Goal: Information Seeking & Learning: Learn about a topic

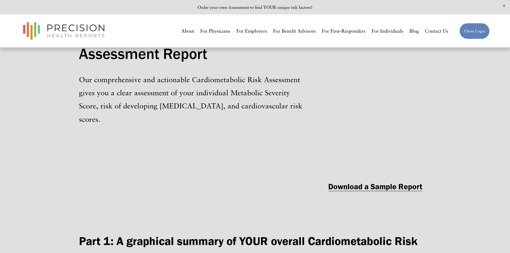
scroll to position [642, 0]
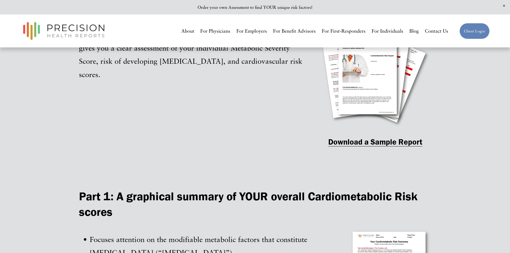
click at [362, 145] on strong "Download a Sample Report" at bounding box center [375, 141] width 94 height 9
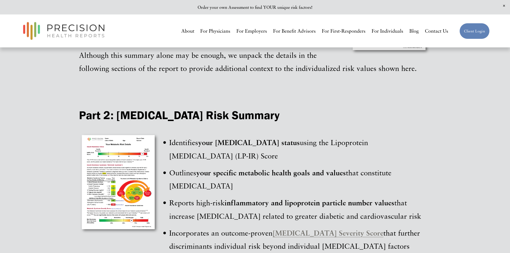
scroll to position [910, 0]
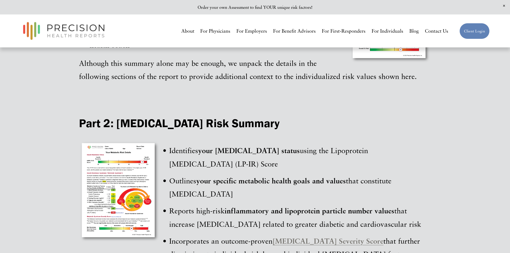
click at [204, 32] on link "For Physicians" at bounding box center [215, 31] width 30 height 10
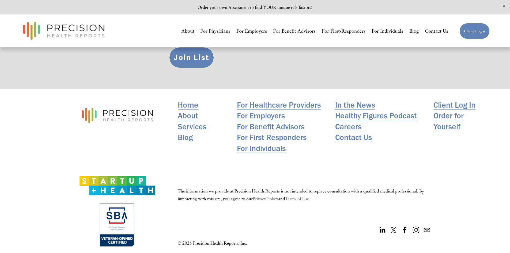
scroll to position [1905, 0]
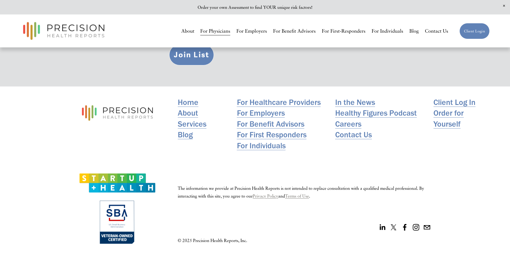
click at [257, 97] on link "For Healthcare Providers" at bounding box center [279, 102] width 84 height 11
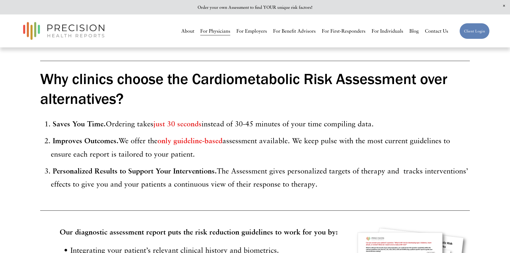
scroll to position [535, 0]
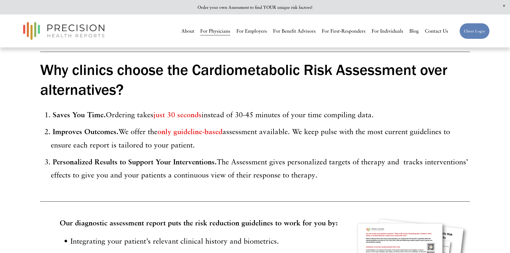
click at [179, 136] on strong "only guideline-based" at bounding box center [189, 131] width 65 height 9
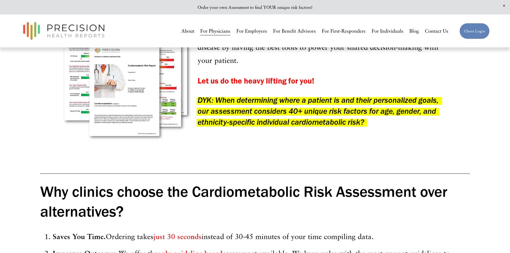
scroll to position [401, 0]
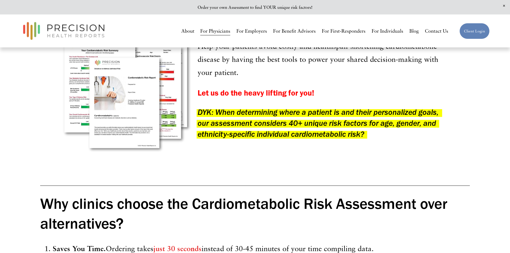
click at [183, 31] on link "About" at bounding box center [187, 31] width 13 height 10
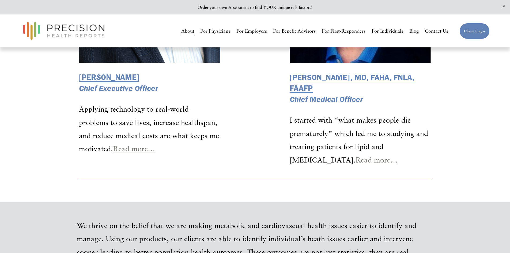
scroll to position [931, 0]
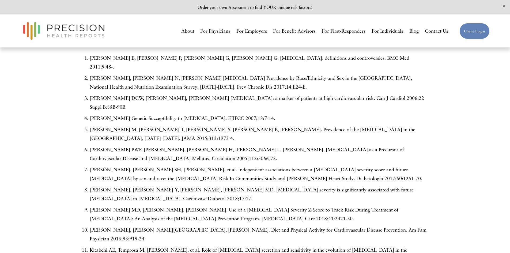
scroll to position [1552, 0]
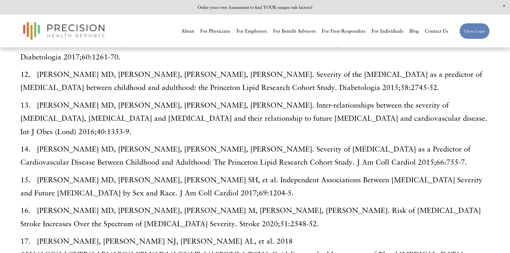
scroll to position [455, 0]
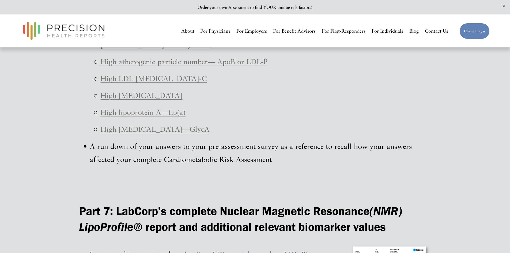
scroll to position [1445, 0]
